Goal: Information Seeking & Learning: Learn about a topic

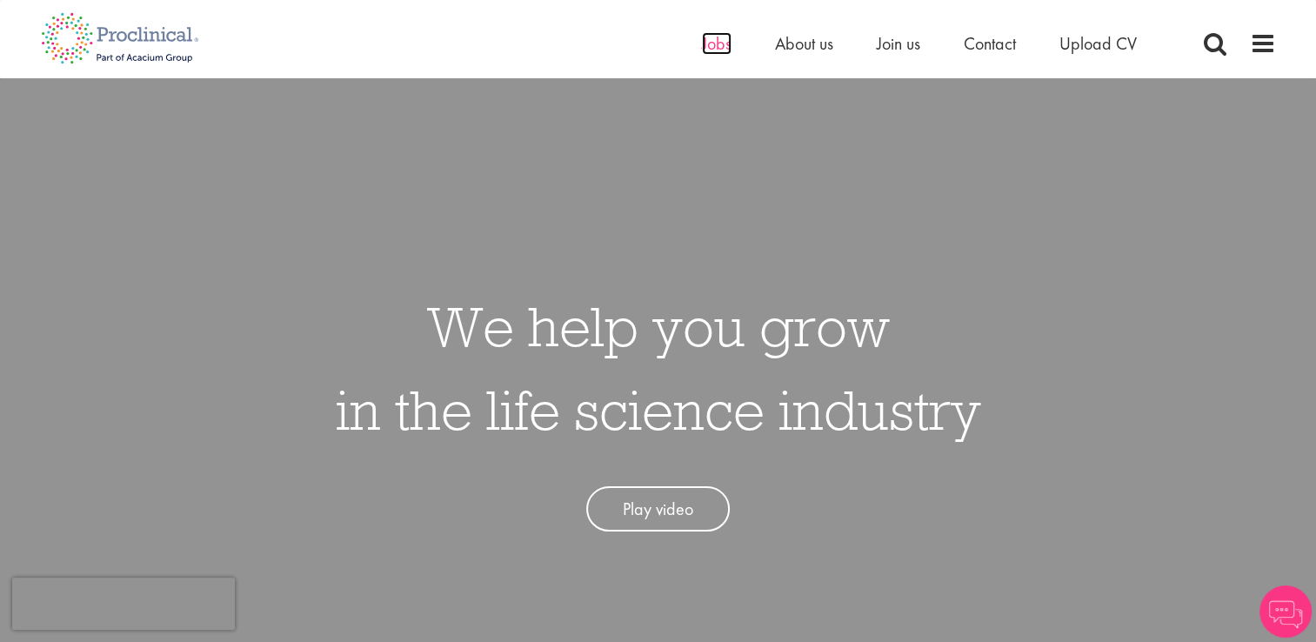
click at [720, 38] on span "Jobs" at bounding box center [717, 43] width 30 height 23
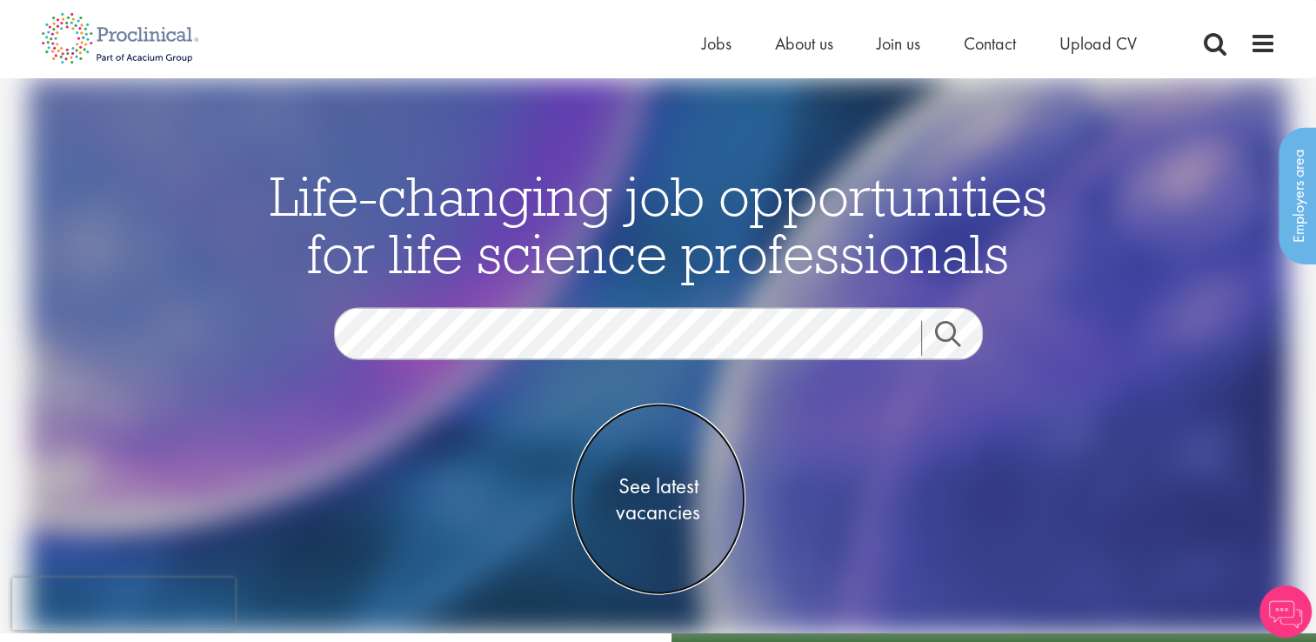
click at [655, 521] on span "See latest vacancies" at bounding box center [658, 498] width 174 height 52
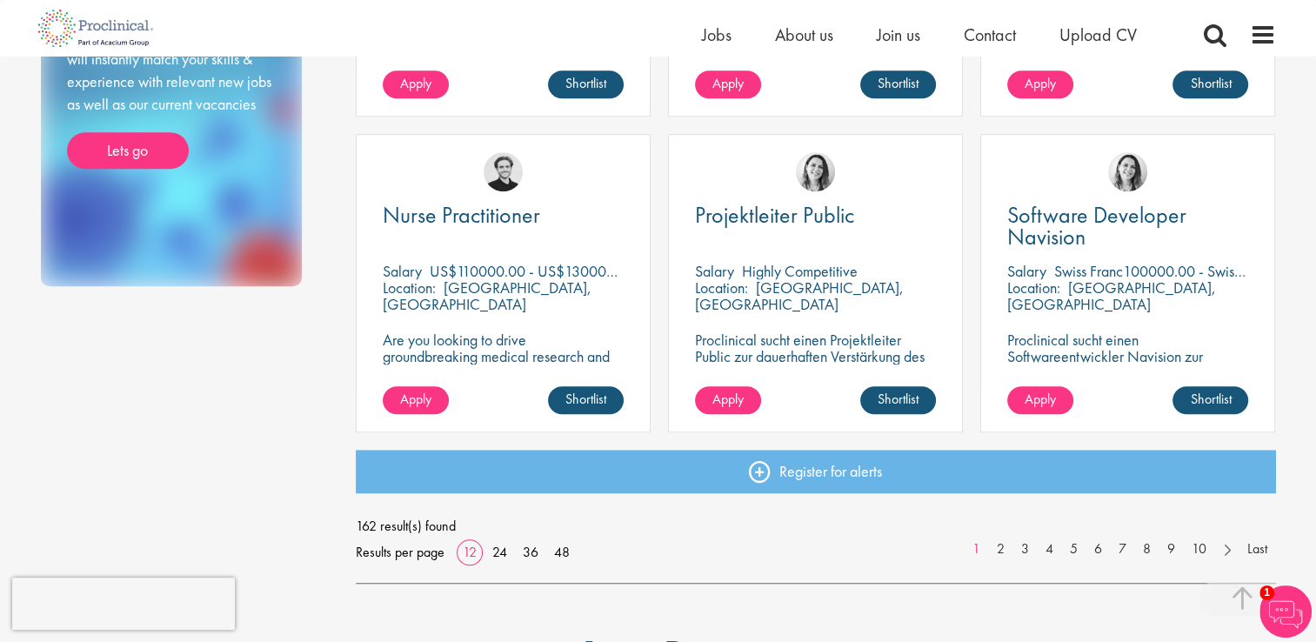
scroll to position [1287, 0]
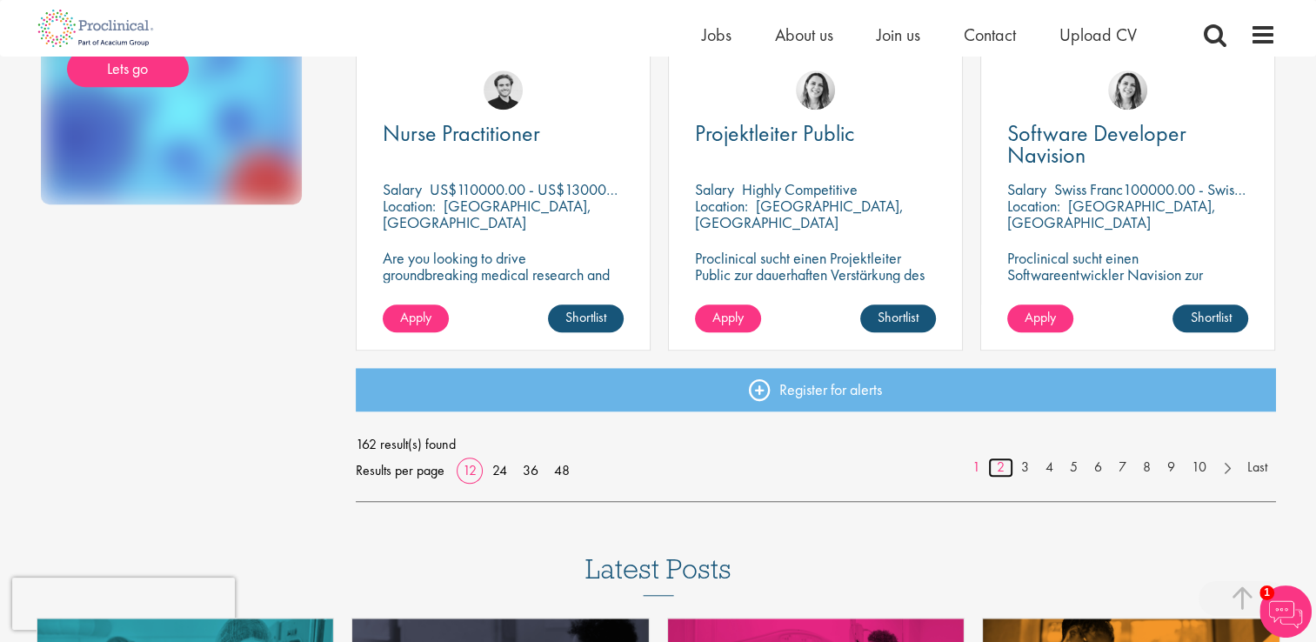
click at [1001, 471] on link "2" at bounding box center [1000, 467] width 25 height 20
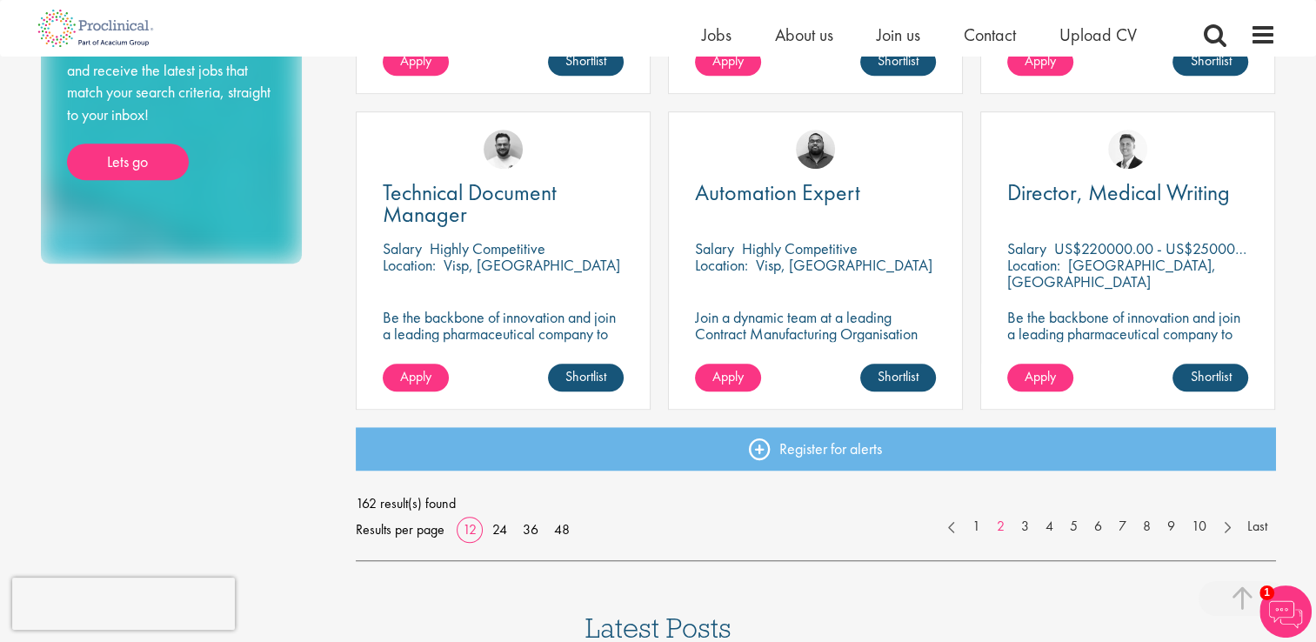
scroll to position [1240, 0]
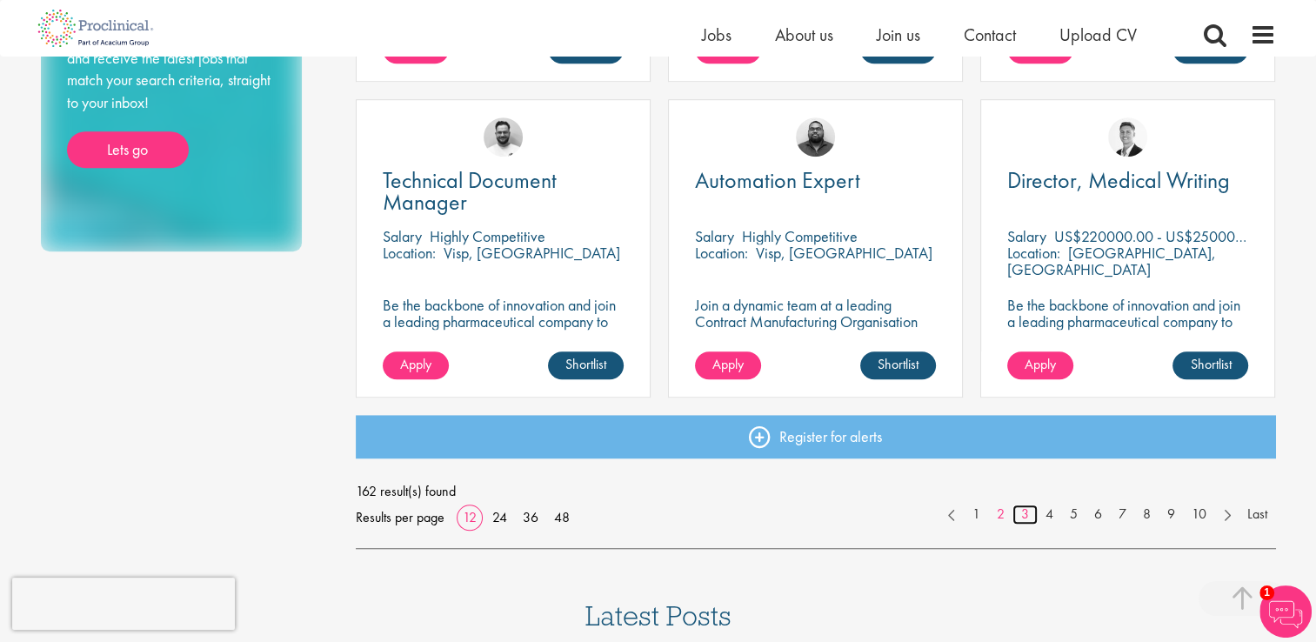
click at [1023, 524] on link "3" at bounding box center [1024, 514] width 25 height 20
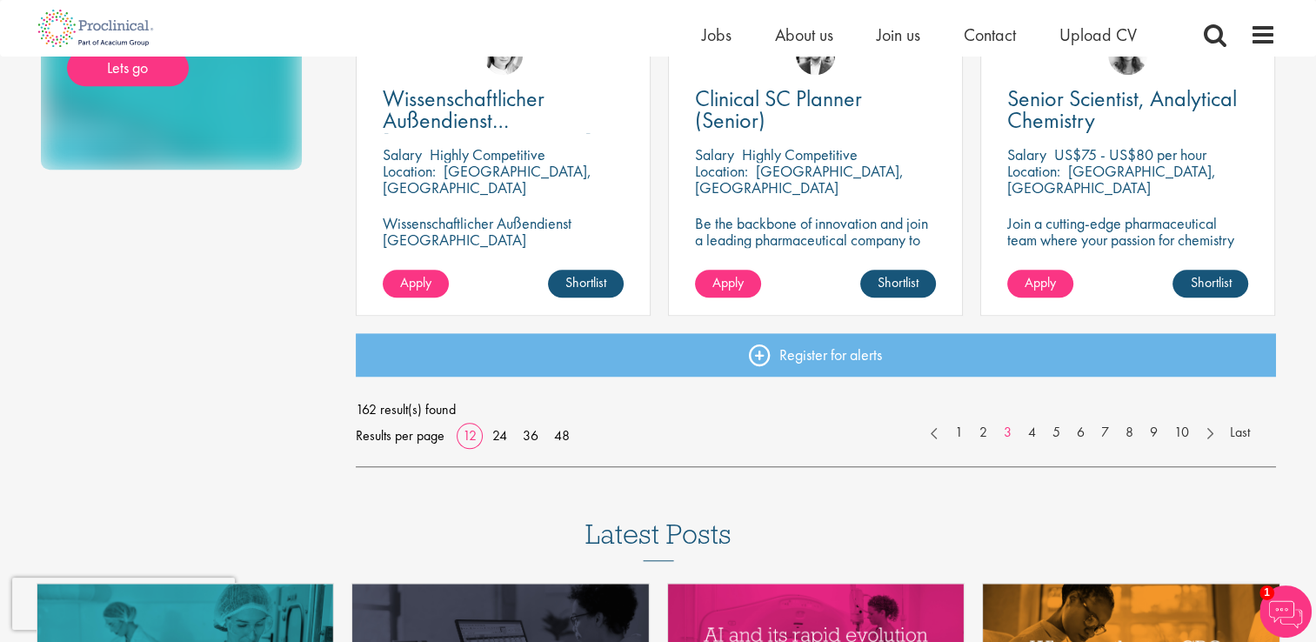
scroll to position [1325, 0]
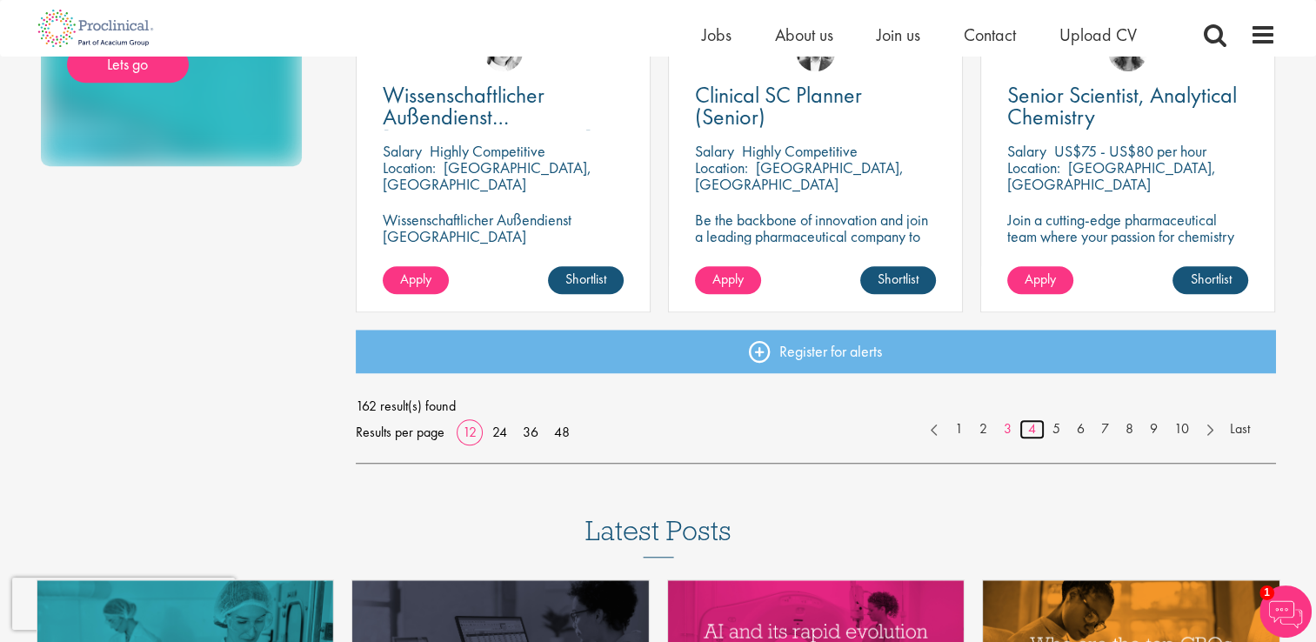
click at [1028, 430] on link "4" at bounding box center [1031, 429] width 25 height 20
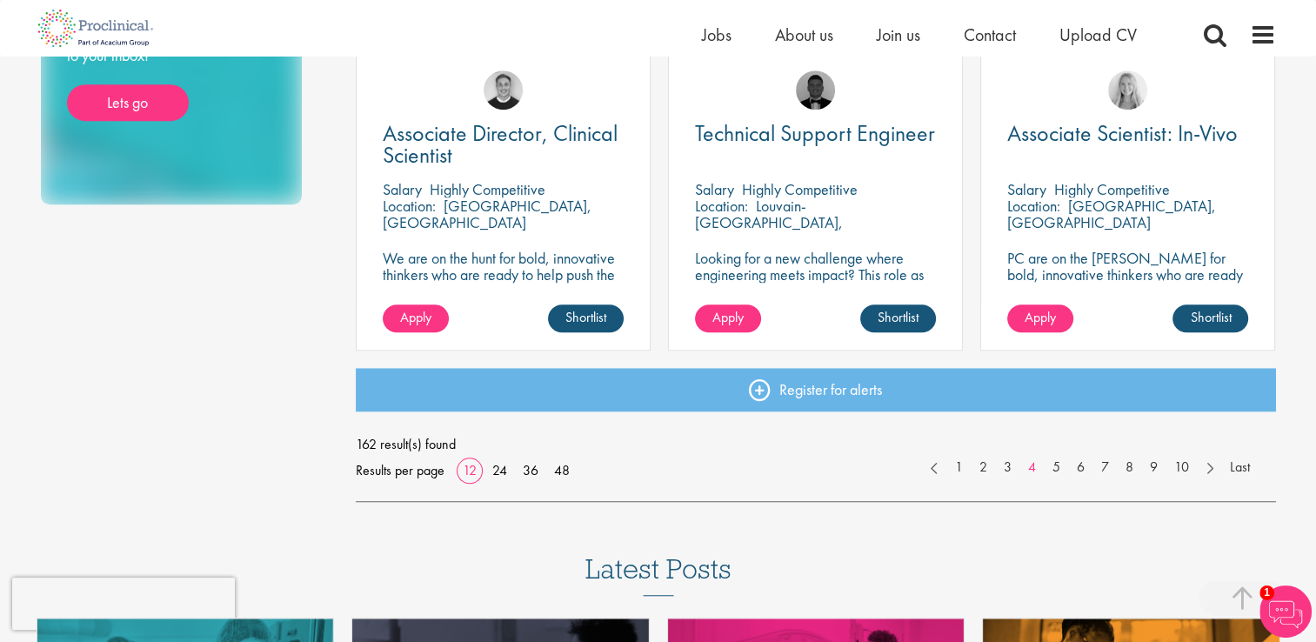
scroll to position [1291, 0]
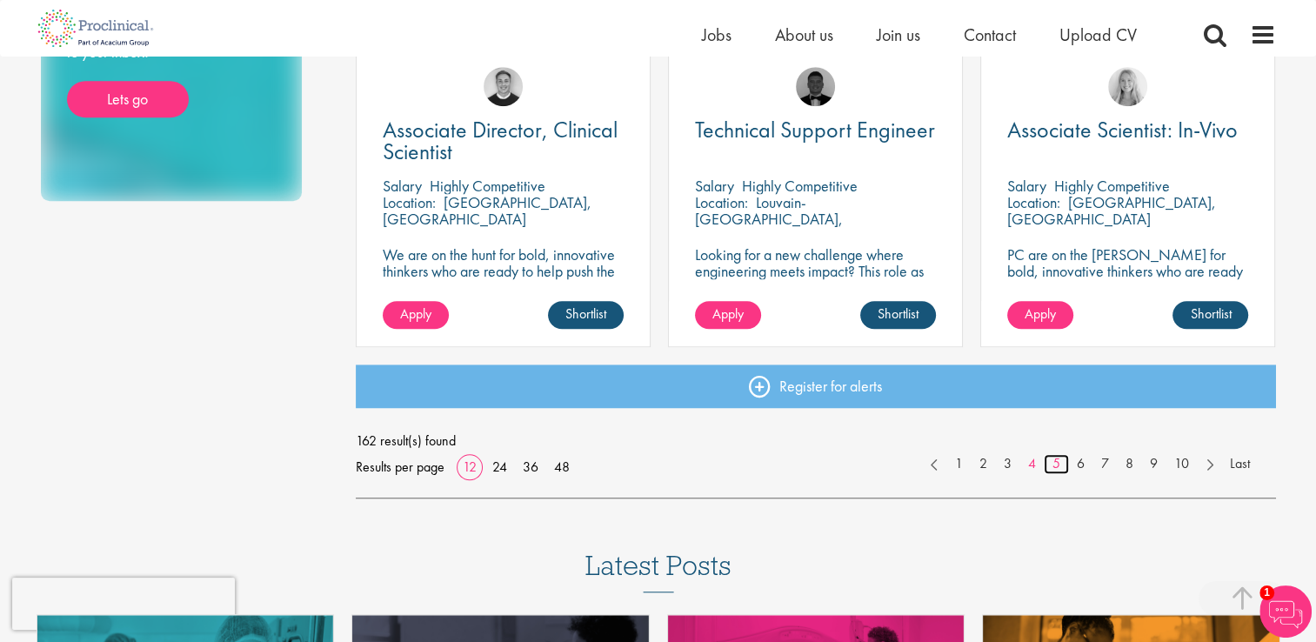
click at [1054, 460] on link "5" at bounding box center [1056, 464] width 25 height 20
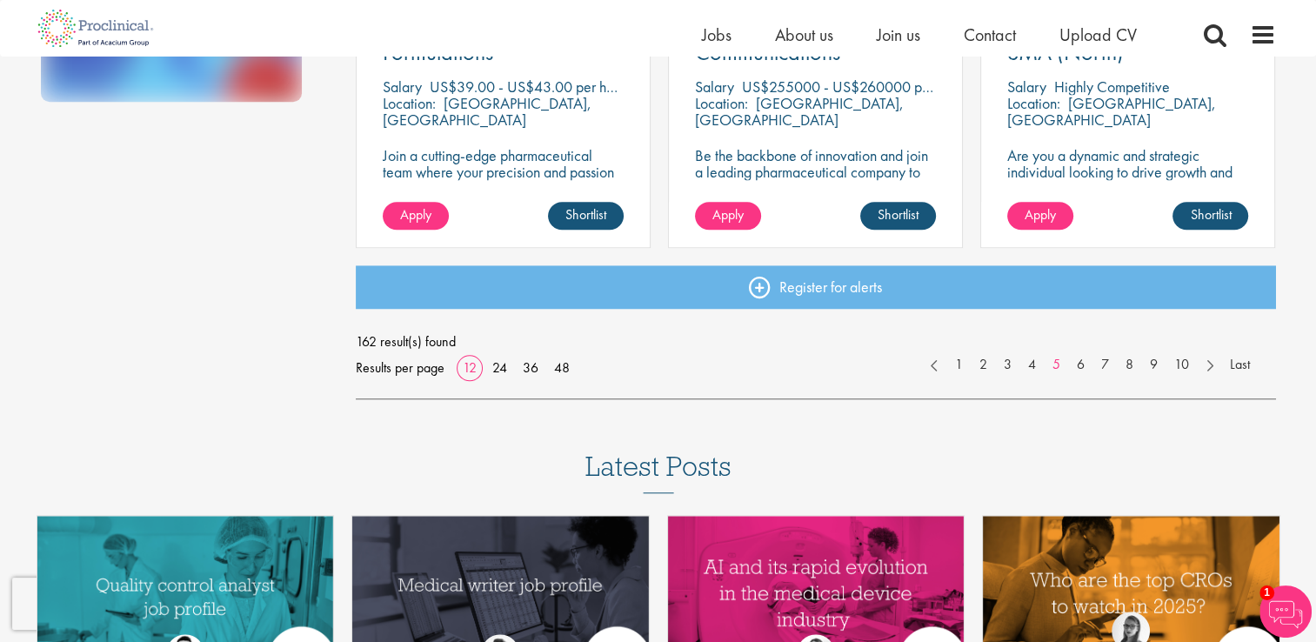
scroll to position [1447, 0]
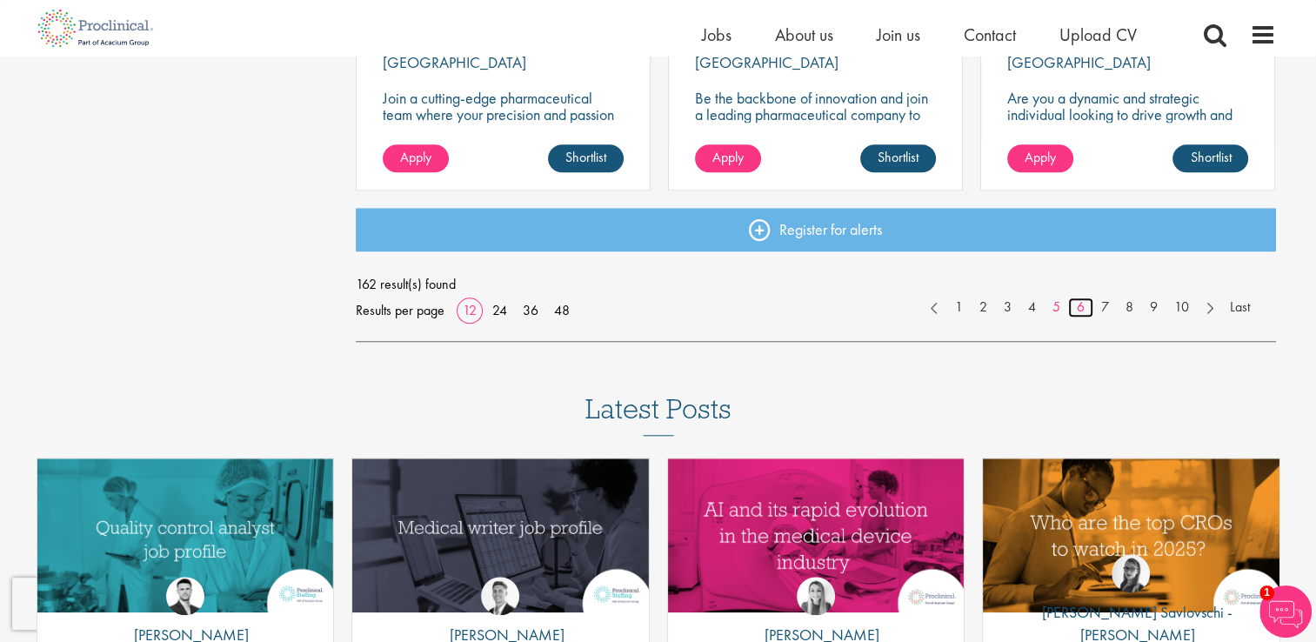
click at [1083, 311] on link "6" at bounding box center [1080, 307] width 25 height 20
